Goal: Check status: Check status

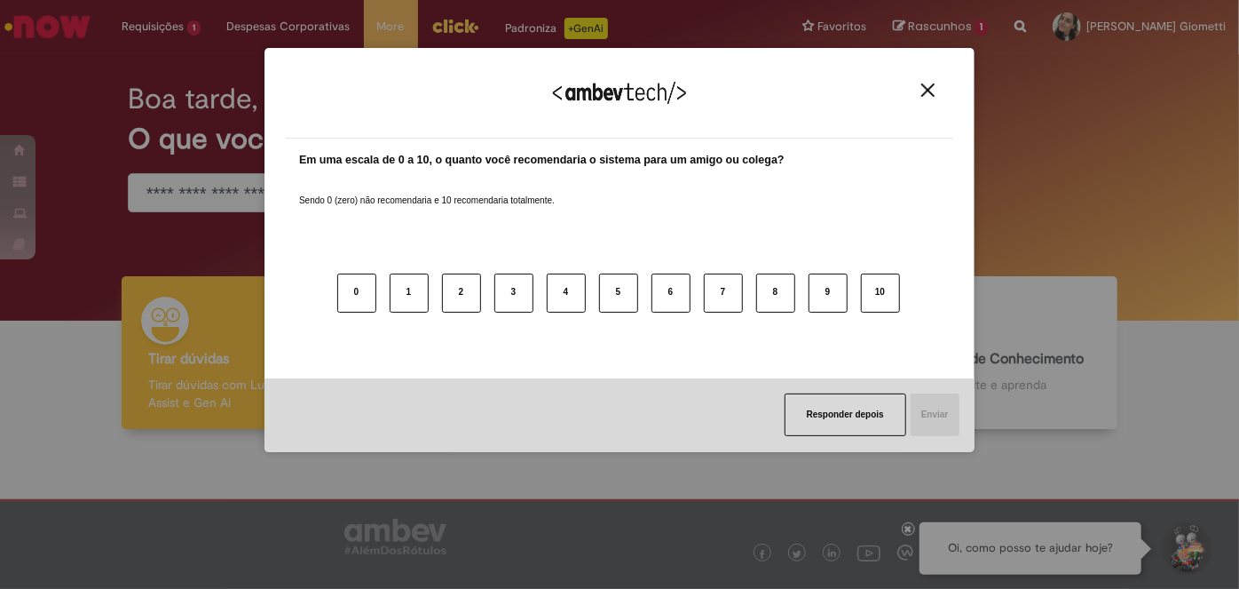
click at [932, 90] on img "Close" at bounding box center [927, 89] width 13 height 13
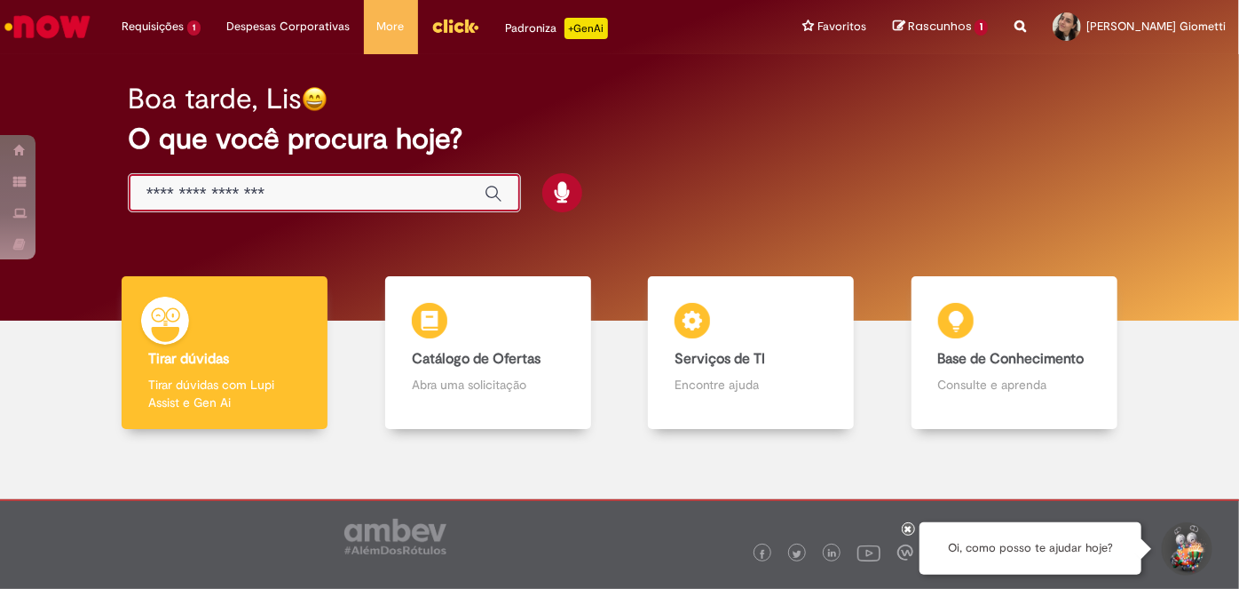
click at [288, 201] on input "Basta digitar aqui" at bounding box center [306, 194] width 320 height 20
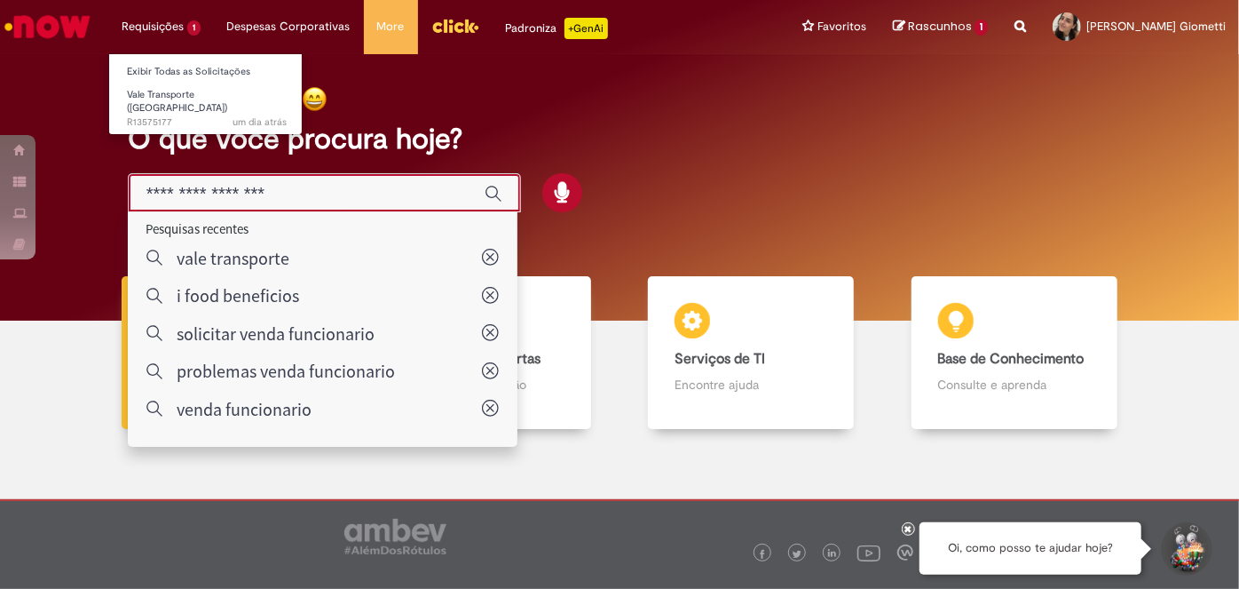
click at [170, 24] on li "Requisições 1 Exibir Todas as Solicitações Vale Transporte (VT) um dia atrás um…" at bounding box center [161, 26] width 106 height 53
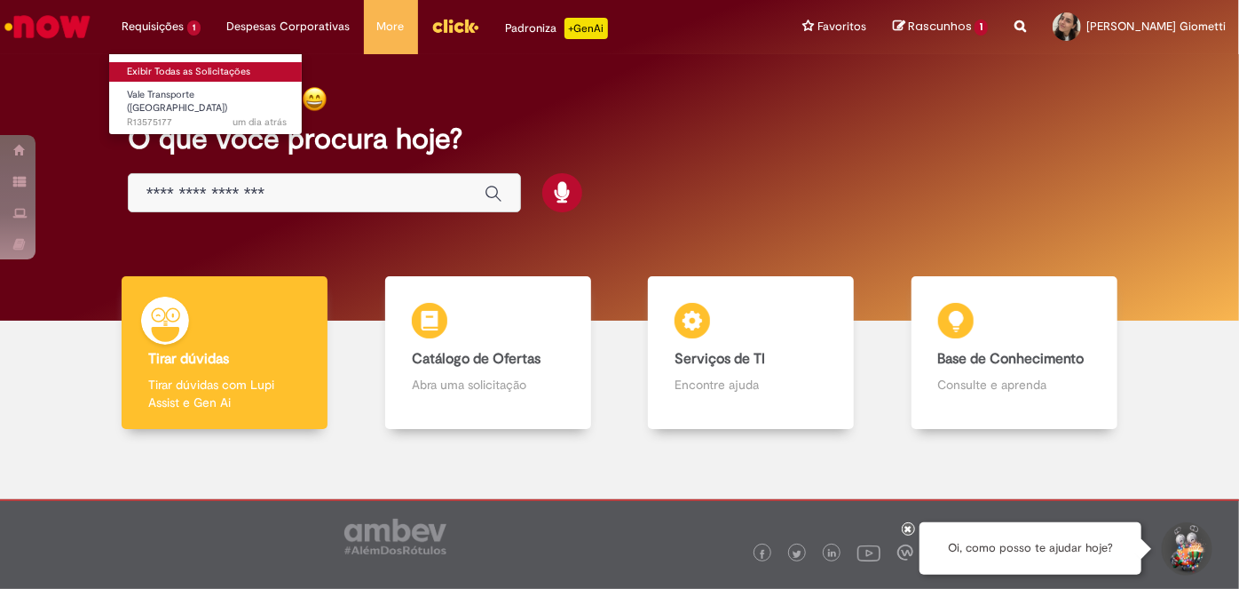
click at [197, 65] on link "Exibir Todas as Solicitações" at bounding box center [206, 72] width 195 height 20
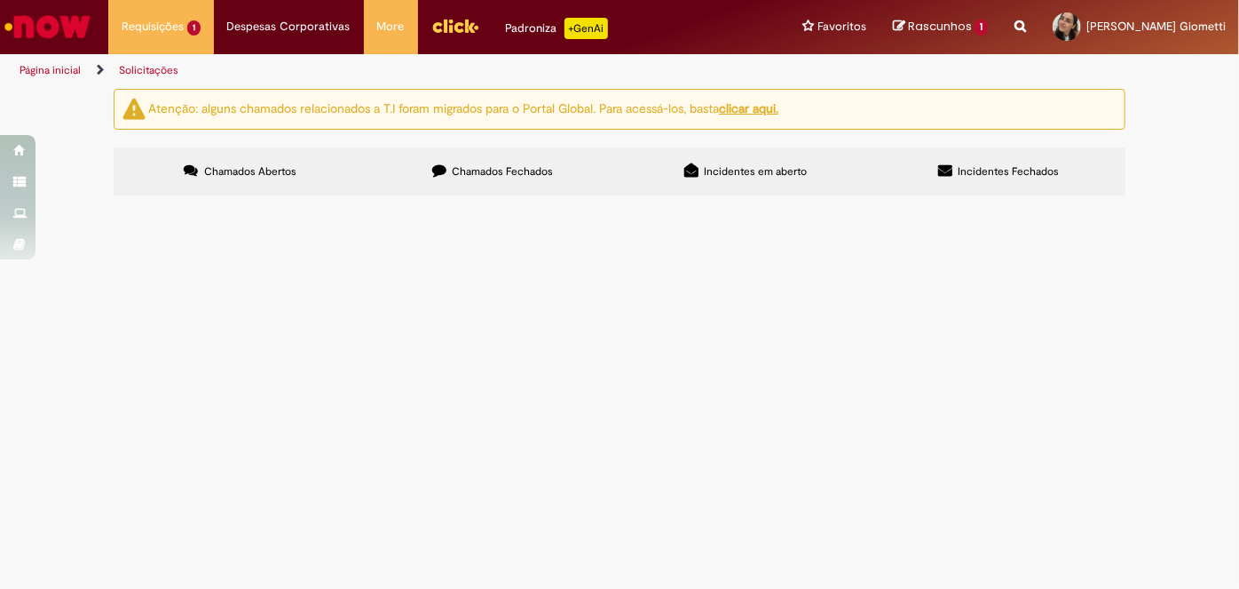
click at [0, 0] on span "Vale Transporte ([GEOGRAPHIC_DATA])" at bounding box center [0, 0] width 0 height 0
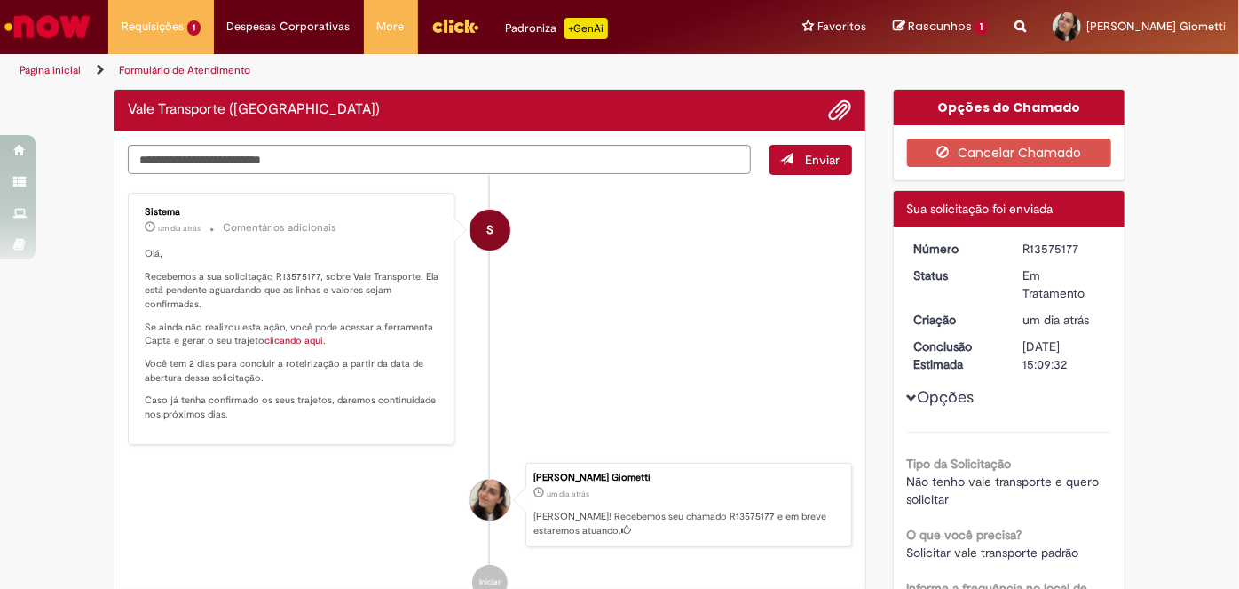
click at [468, 315] on div "S" at bounding box center [490, 388] width 44 height 362
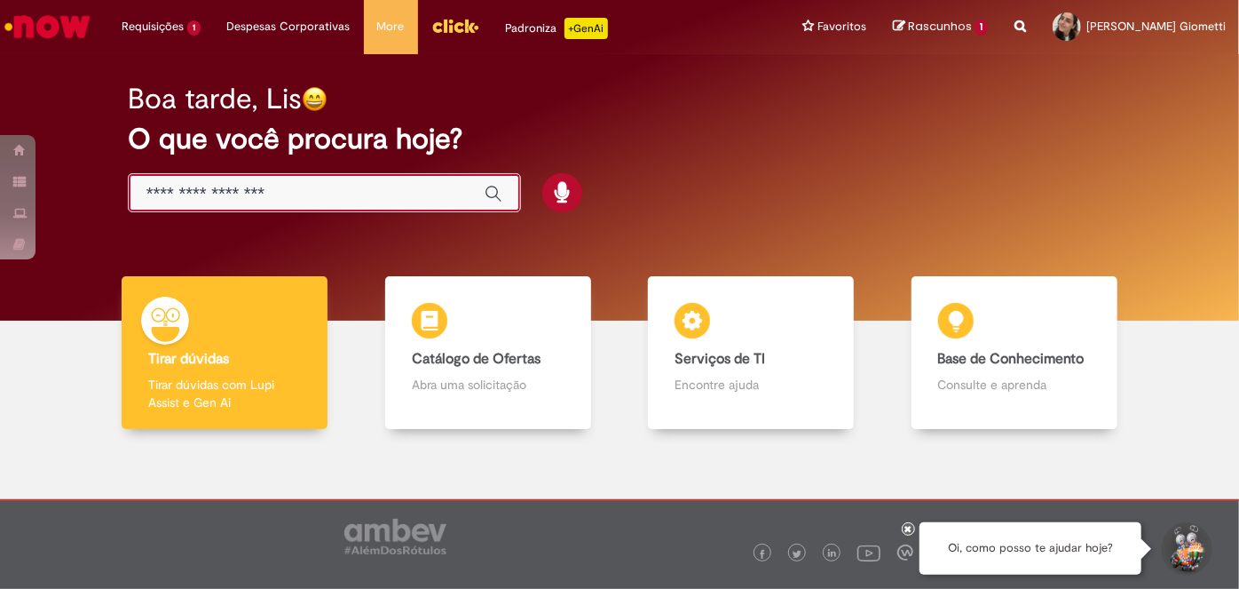
click at [233, 199] on input "Basta digitar aqui" at bounding box center [306, 194] width 320 height 20
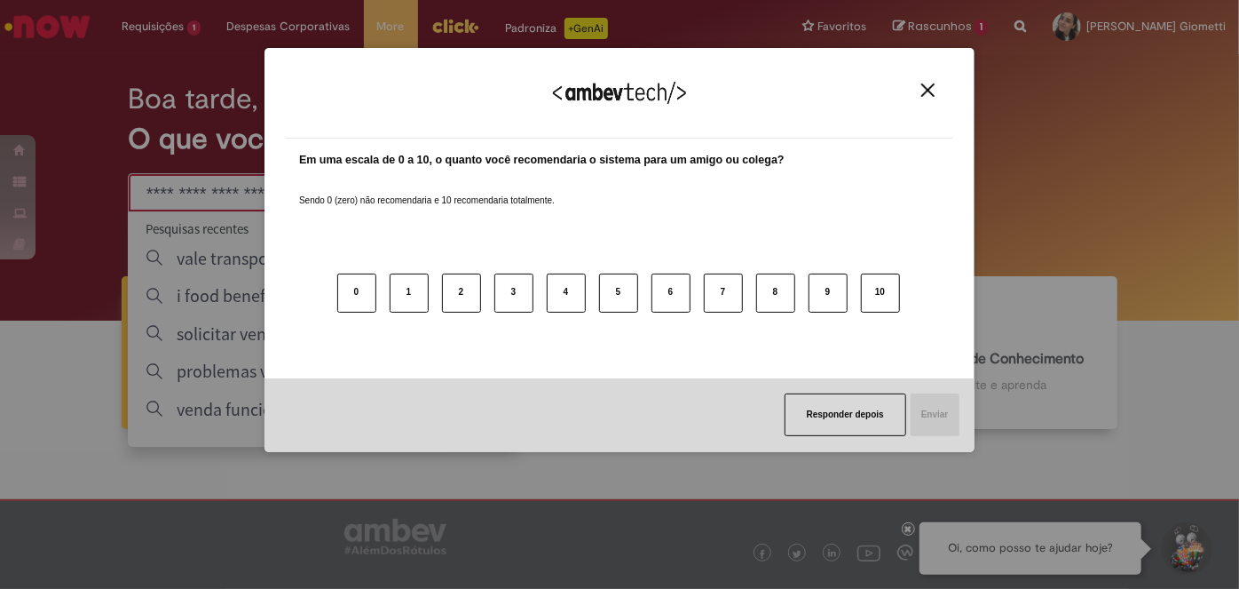
click at [921, 92] on img "Close" at bounding box center [927, 89] width 13 height 13
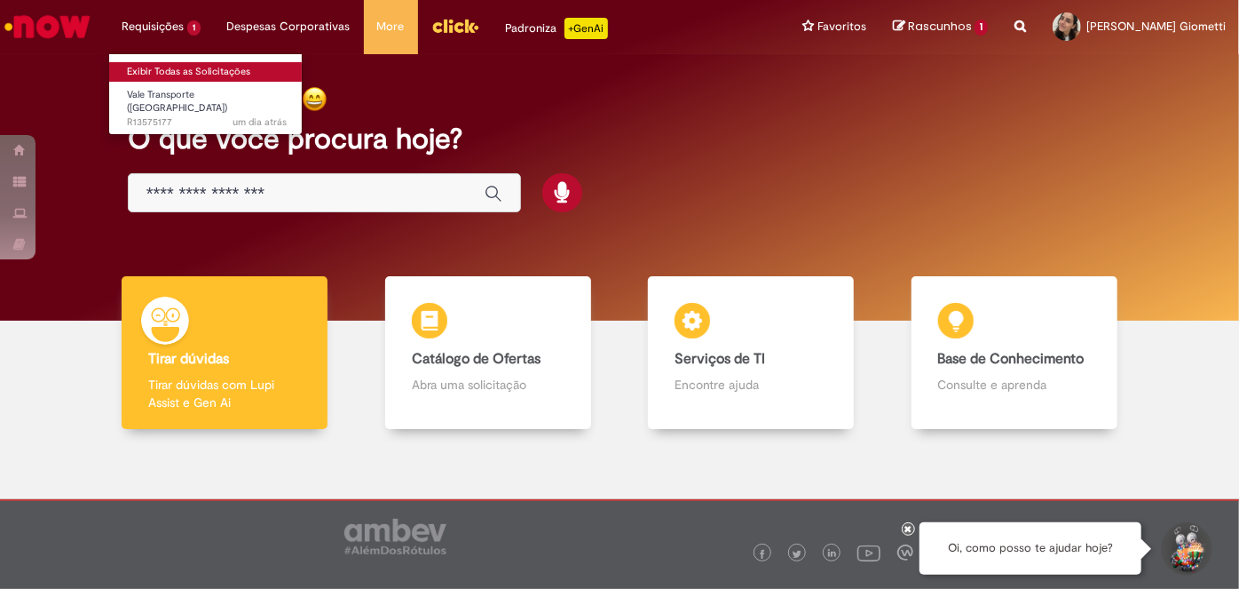
click at [203, 69] on link "Exibir Todas as Solicitações" at bounding box center [206, 72] width 195 height 20
